Goal: Transaction & Acquisition: Purchase product/service

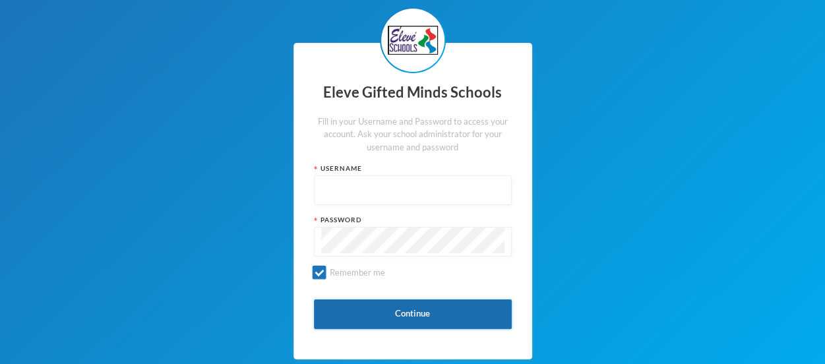
type input "admin"
click at [415, 319] on button "Continue" at bounding box center [413, 314] width 198 height 30
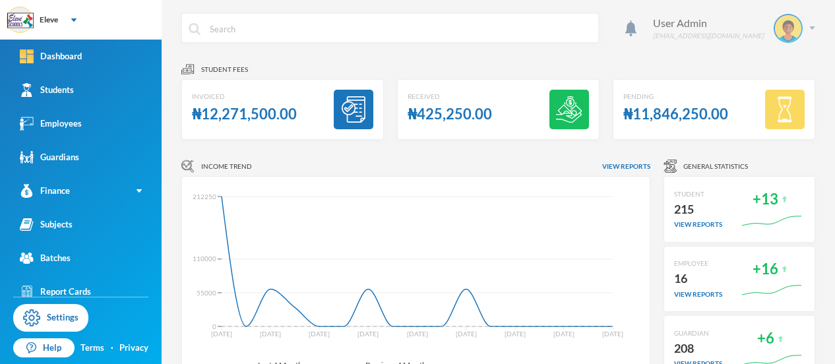
click at [809, 27] on img at bounding box center [812, 27] width 6 height 3
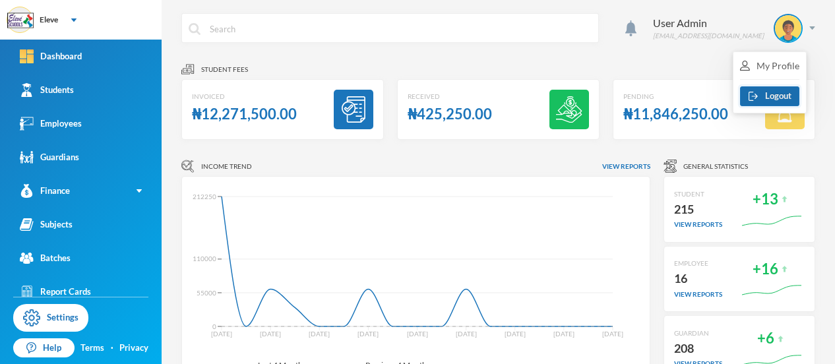
click at [780, 93] on button "Logout" at bounding box center [769, 96] width 59 height 20
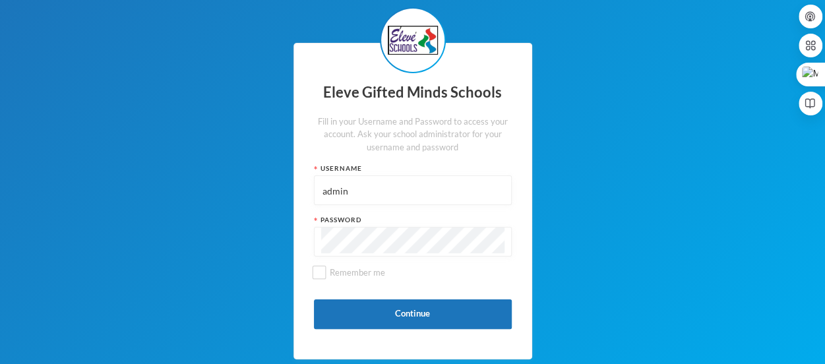
drag, startPoint x: 365, startPoint y: 195, endPoint x: 282, endPoint y: 188, distance: 84.0
click at [282, 188] on div "Eleve Gifted Minds Schools Fill in your Username and Password to access your ac…" at bounding box center [412, 201] width 825 height 402
type input "s0085"
click at [291, 241] on div "Eleve Gifted Minds Schools Fill in your Username and Password to access your ac…" at bounding box center [412, 201] width 825 height 402
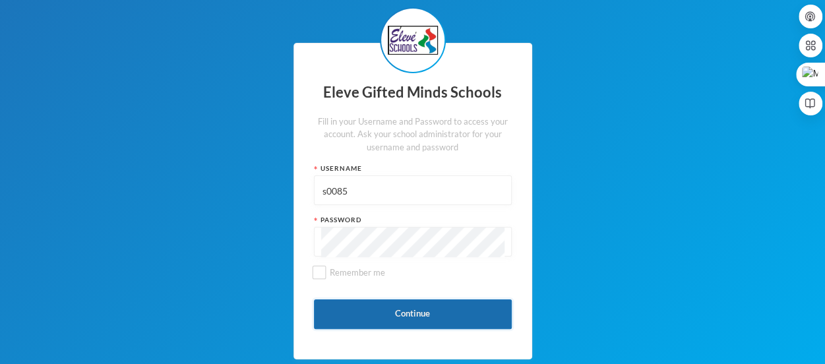
click at [371, 309] on button "Continue" at bounding box center [413, 314] width 198 height 30
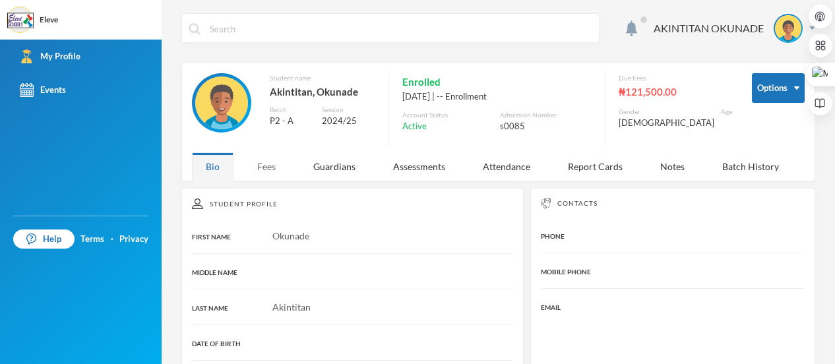
click at [263, 168] on div "Fees" at bounding box center [266, 166] width 46 height 28
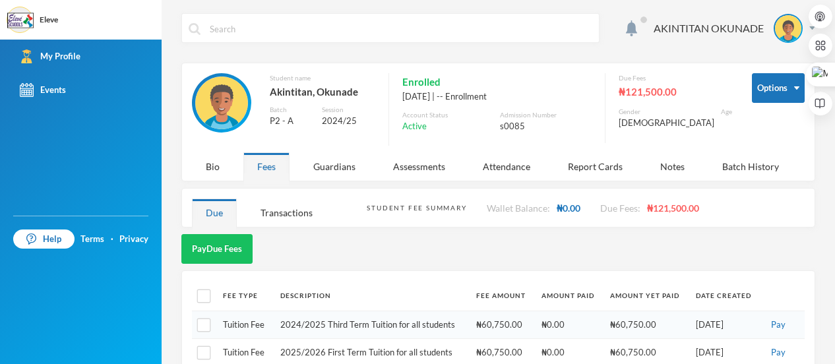
scroll to position [24, 0]
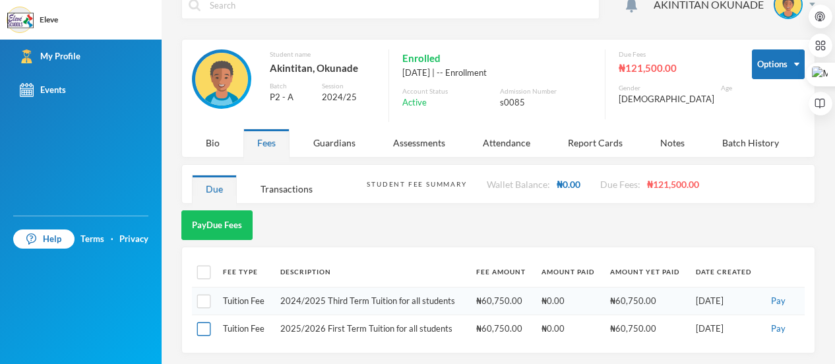
click at [206, 328] on input "checkbox" at bounding box center [204, 329] width 14 height 14
checkbox input "true"
click at [768, 328] on button "Pay" at bounding box center [778, 329] width 22 height 15
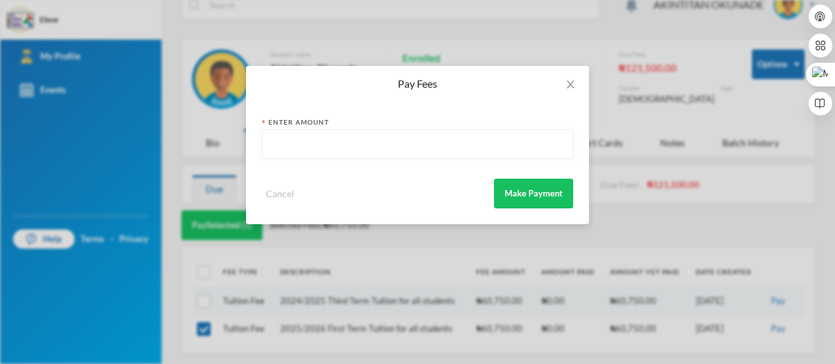
click at [430, 147] on input "text" at bounding box center [417, 145] width 297 height 30
type input "60750"
click at [535, 197] on button "Make Payment" at bounding box center [533, 194] width 79 height 30
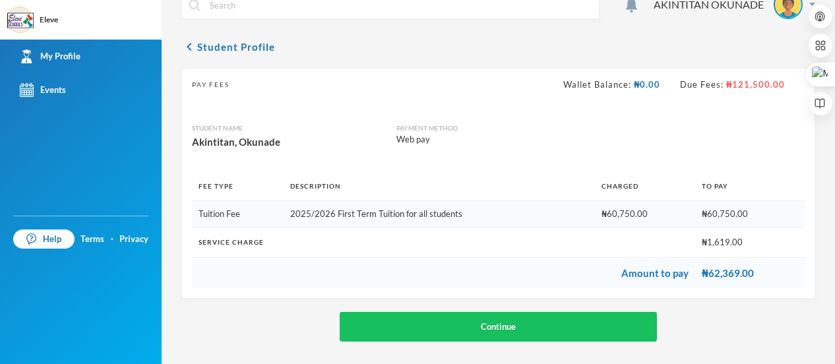
scroll to position [26, 0]
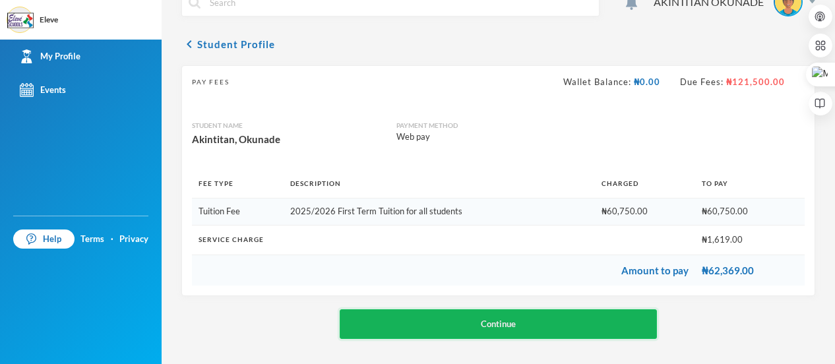
click at [501, 323] on button "Continue" at bounding box center [498, 324] width 317 height 30
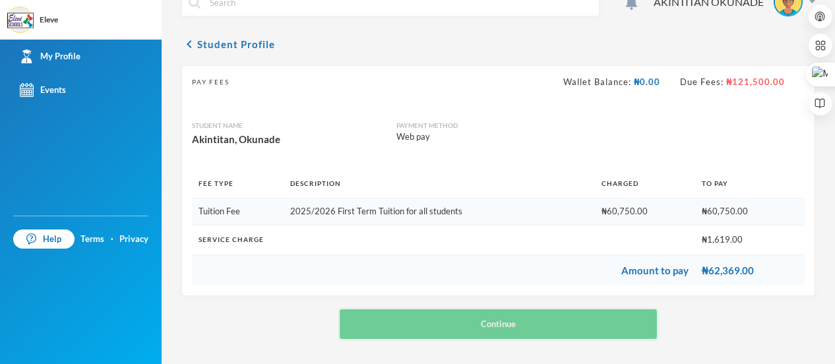
click at [514, 322] on button "Continue" at bounding box center [498, 324] width 317 height 30
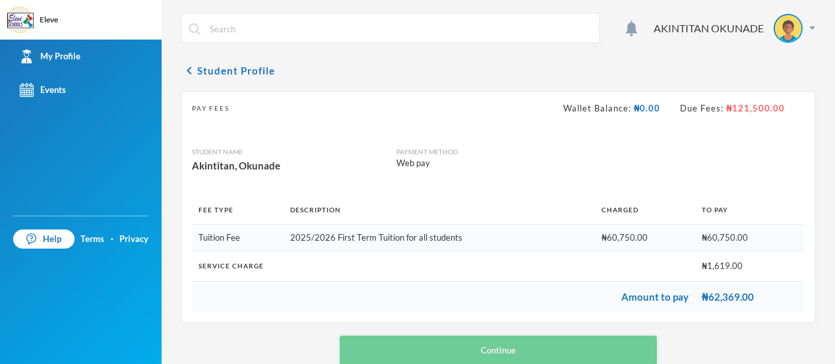
click at [520, 349] on button "Continue" at bounding box center [498, 351] width 317 height 30
click at [804, 28] on div "AKINTITAN OKUNADE chevron_left Student Profile Pay Fees Wallet Balance: ₦0.00 D…" at bounding box center [498, 182] width 673 height 364
click at [809, 27] on img at bounding box center [812, 27] width 6 height 3
click at [782, 93] on button "Logout" at bounding box center [769, 96] width 59 height 20
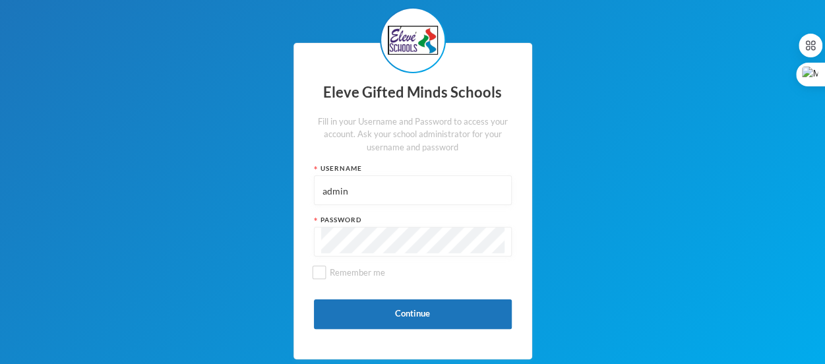
drag, startPoint x: 375, startPoint y: 191, endPoint x: 266, endPoint y: 189, distance: 109.5
click at [266, 189] on div "Eleve Gifted Minds Schools Fill in your Username and Password to access your ac…" at bounding box center [412, 201] width 825 height 402
type input "s0085"
click at [278, 238] on div "Eleve Gifted Minds Schools Fill in your Username and Password to access your ac…" at bounding box center [412, 201] width 825 height 402
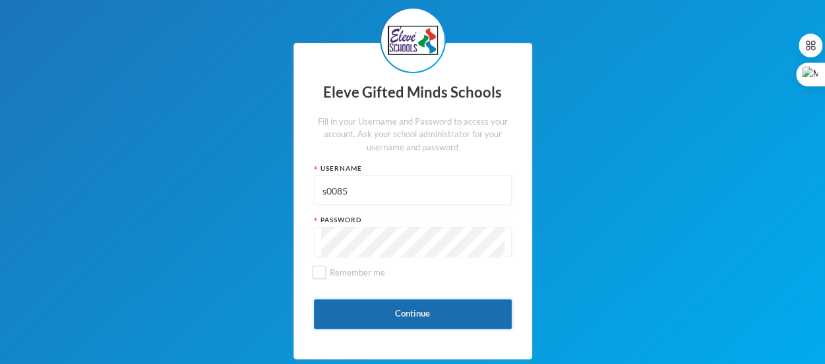
click at [381, 323] on button "Continue" at bounding box center [413, 314] width 198 height 30
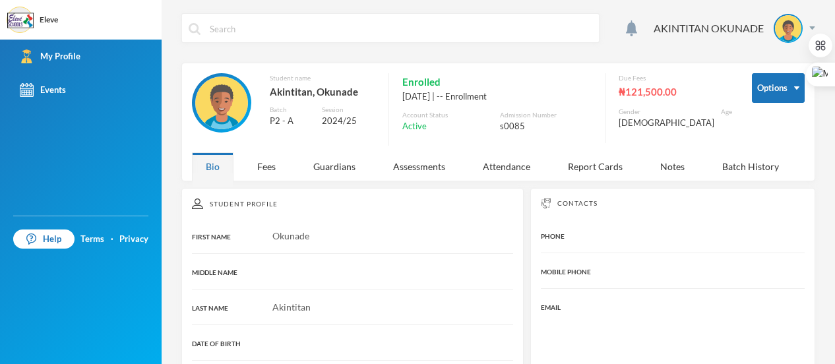
click at [408, 272] on div "MIDDLE NAME" at bounding box center [352, 271] width 321 height 14
click at [260, 166] on div "Fees" at bounding box center [266, 166] width 46 height 28
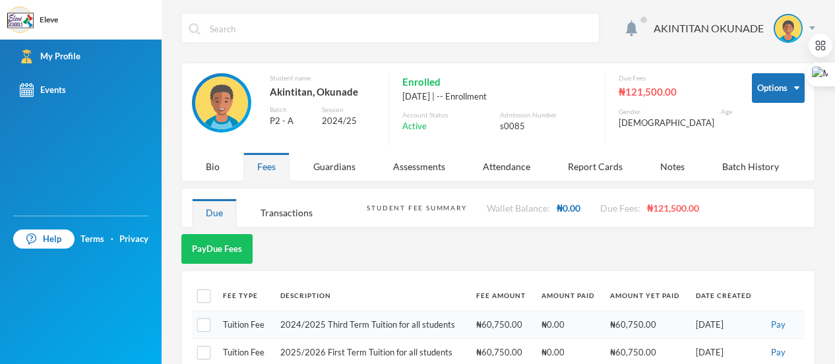
scroll to position [24, 0]
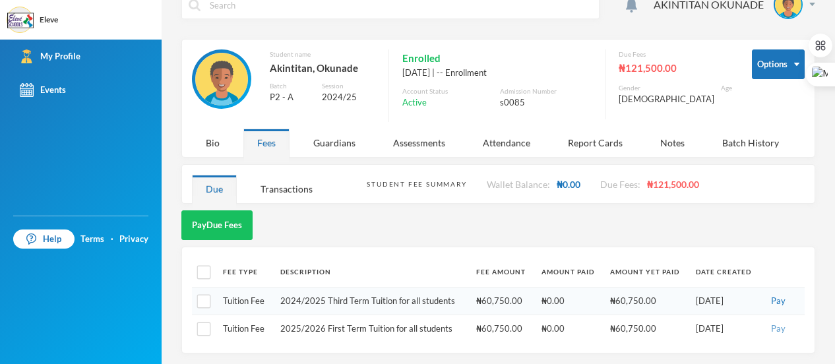
click at [770, 329] on button "Pay" at bounding box center [778, 329] width 22 height 15
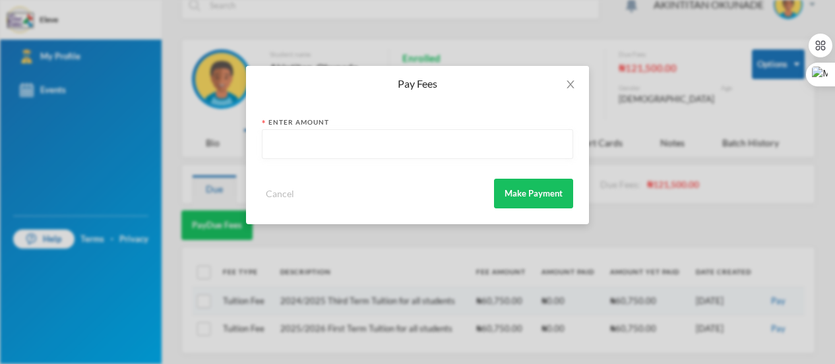
click at [418, 143] on input "text" at bounding box center [417, 145] width 297 height 30
type input "60750"
click at [538, 193] on button "Make Payment" at bounding box center [533, 194] width 79 height 30
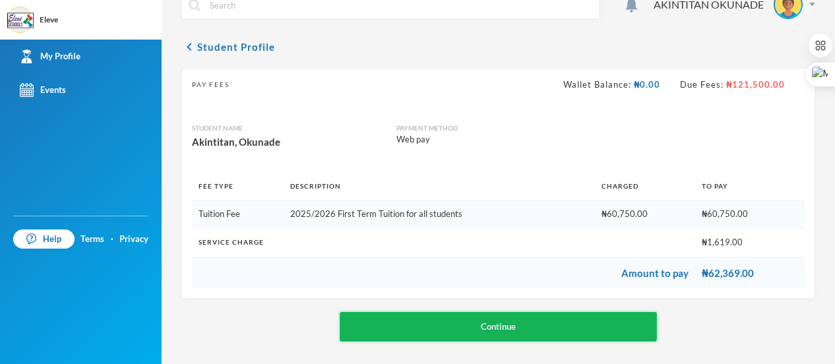
click at [502, 322] on button "Continue" at bounding box center [498, 327] width 317 height 30
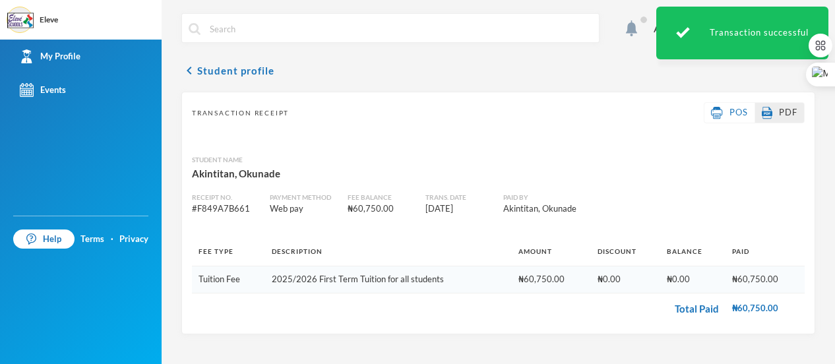
click at [785, 117] on link "PDF" at bounding box center [780, 112] width 36 height 13
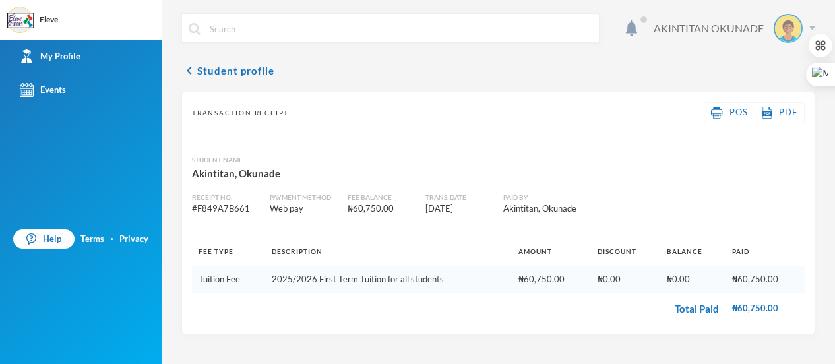
click at [811, 27] on img at bounding box center [812, 27] width 6 height 3
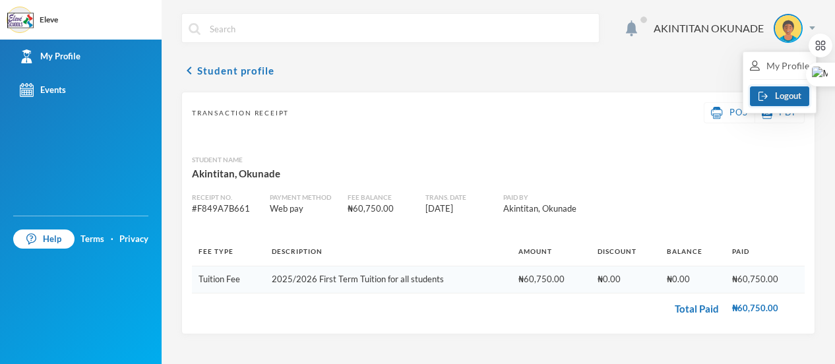
click at [790, 98] on button "Logout" at bounding box center [779, 96] width 59 height 20
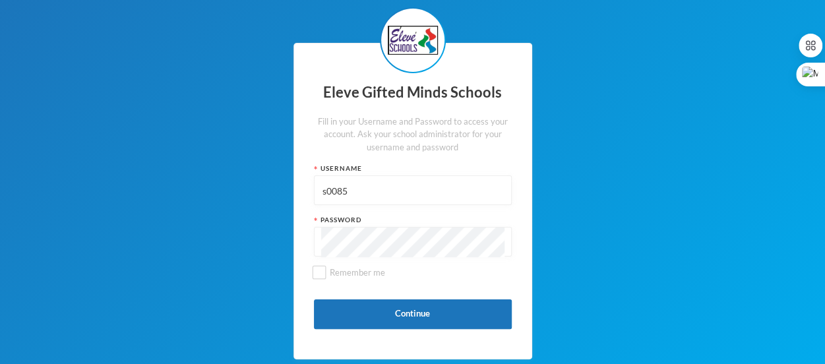
drag, startPoint x: 359, startPoint y: 185, endPoint x: 283, endPoint y: 189, distance: 75.9
click at [283, 189] on div "Eleve Gifted Minds Schools Fill in your Username and Password to access your ac…" at bounding box center [412, 201] width 825 height 402
type input "admin"
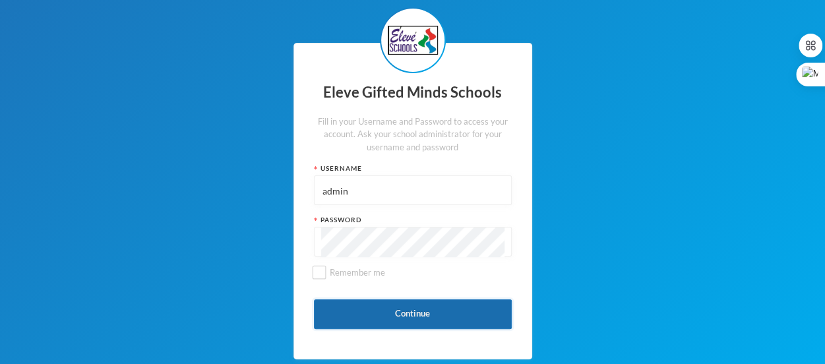
click at [377, 316] on button "Continue" at bounding box center [413, 314] width 198 height 30
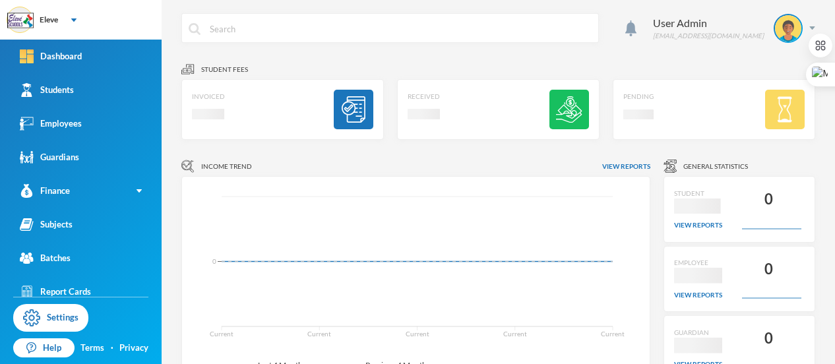
click at [478, 111] on div "Received Loading interface..." at bounding box center [498, 109] width 202 height 61
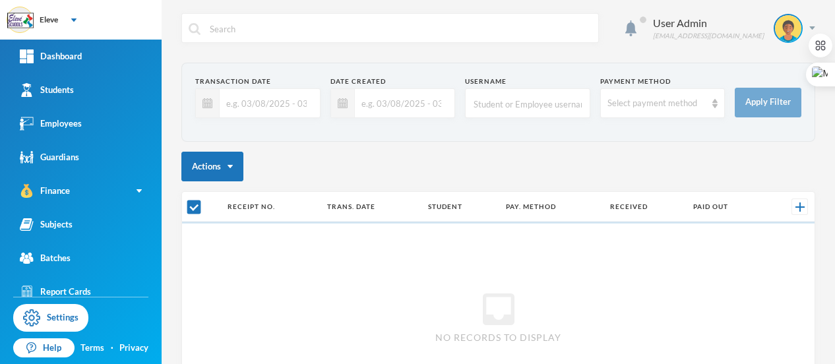
checkbox input "false"
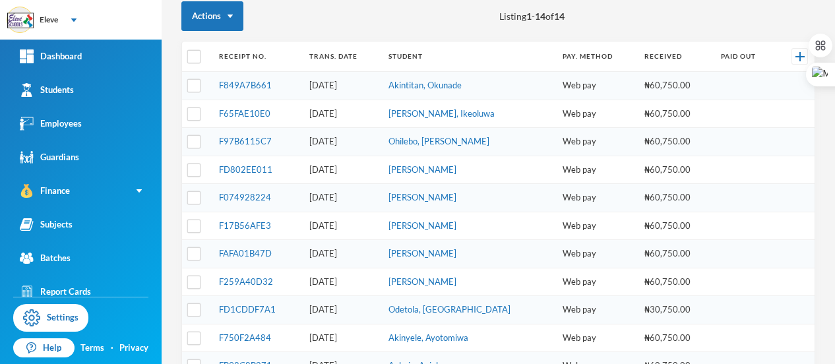
scroll to position [152, 0]
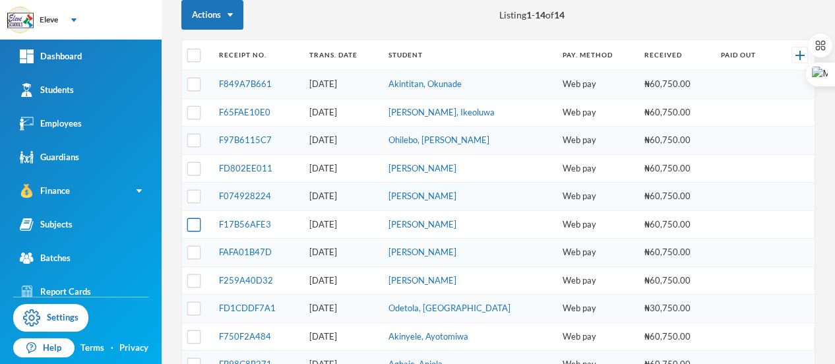
click at [191, 222] on input "checkbox" at bounding box center [194, 225] width 14 height 14
checkbox input "true"
click at [192, 198] on input "checkbox" at bounding box center [194, 197] width 14 height 14
checkbox input "true"
click at [191, 165] on input "checkbox" at bounding box center [194, 169] width 14 height 14
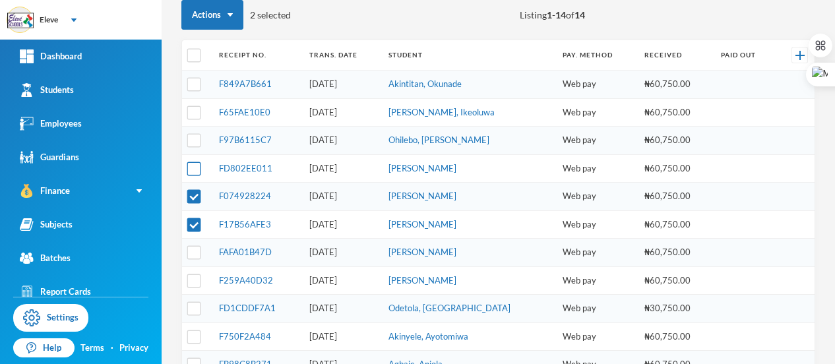
checkbox input "true"
click at [191, 134] on input "checkbox" at bounding box center [194, 141] width 14 height 14
checkbox input "true"
click at [194, 111] on input "checkbox" at bounding box center [194, 113] width 14 height 14
checkbox input "true"
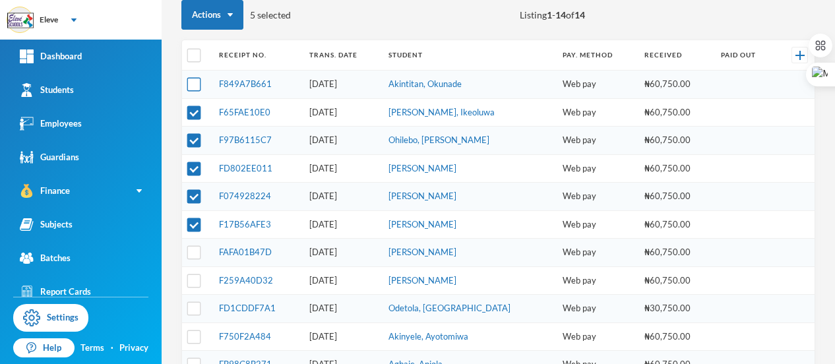
click at [195, 82] on input "checkbox" at bounding box center [194, 85] width 14 height 14
checkbox input "true"
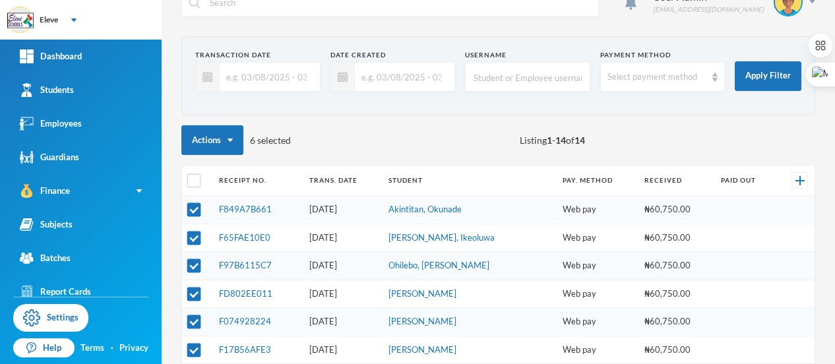
scroll to position [28, 0]
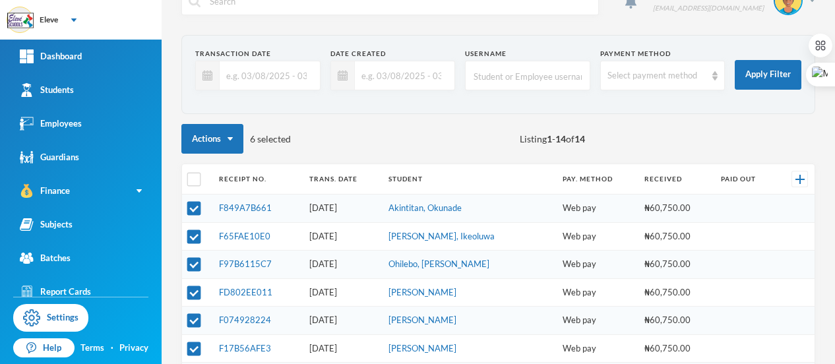
click at [322, 127] on div "Actions 6 selected Listing 1 - 14 of 14" at bounding box center [498, 139] width 634 height 30
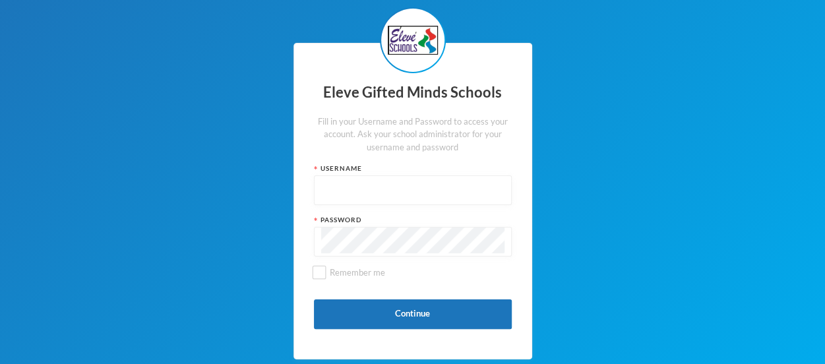
type input "admin"
drag, startPoint x: 363, startPoint y: 195, endPoint x: 288, endPoint y: 183, distance: 76.2
click at [288, 183] on div "Eleve Gifted Minds Schools Fill in your Username and Password to access your ac…" at bounding box center [412, 201] width 825 height 402
click at [170, 201] on div "Eleve Gifted Minds Schools Fill in your Username and Password to access your ac…" at bounding box center [412, 201] width 825 height 402
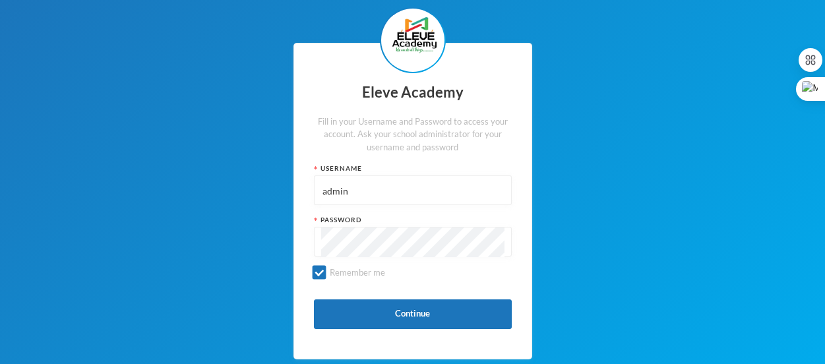
click at [371, 317] on button "Continue" at bounding box center [413, 314] width 198 height 30
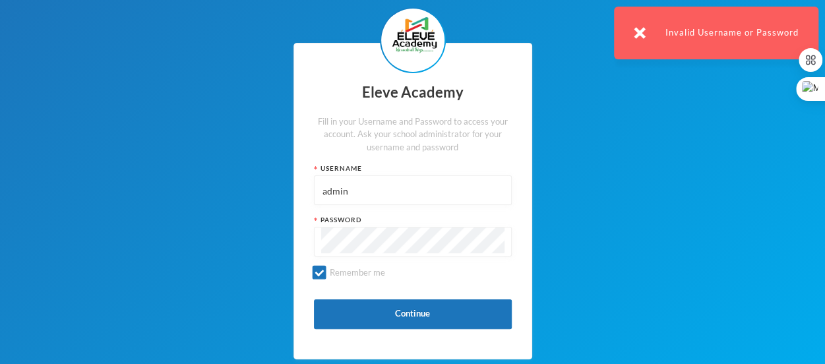
click at [251, 239] on div "Eleve Academy Fill in your Username and Password to access your account. Ask yo…" at bounding box center [412, 201] width 825 height 402
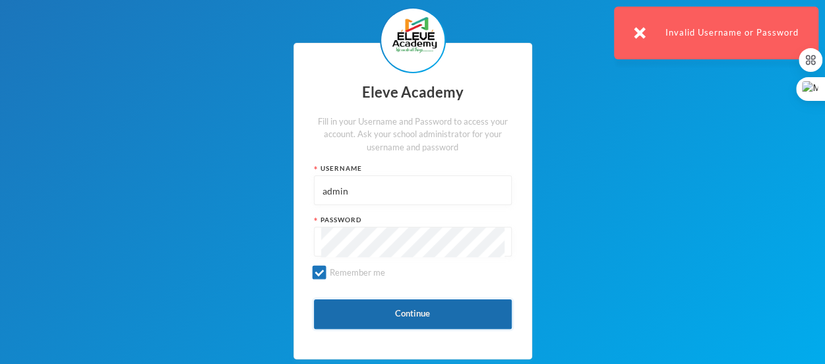
click at [405, 313] on button "Continue" at bounding box center [413, 314] width 198 height 30
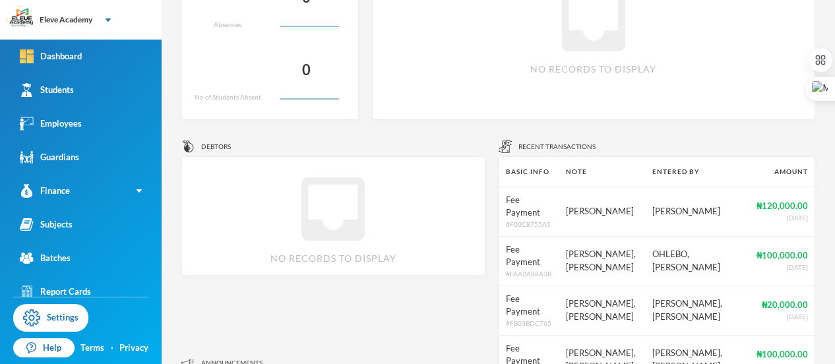
scroll to position [462, 0]
